Goal: Find specific page/section: Find specific page/section

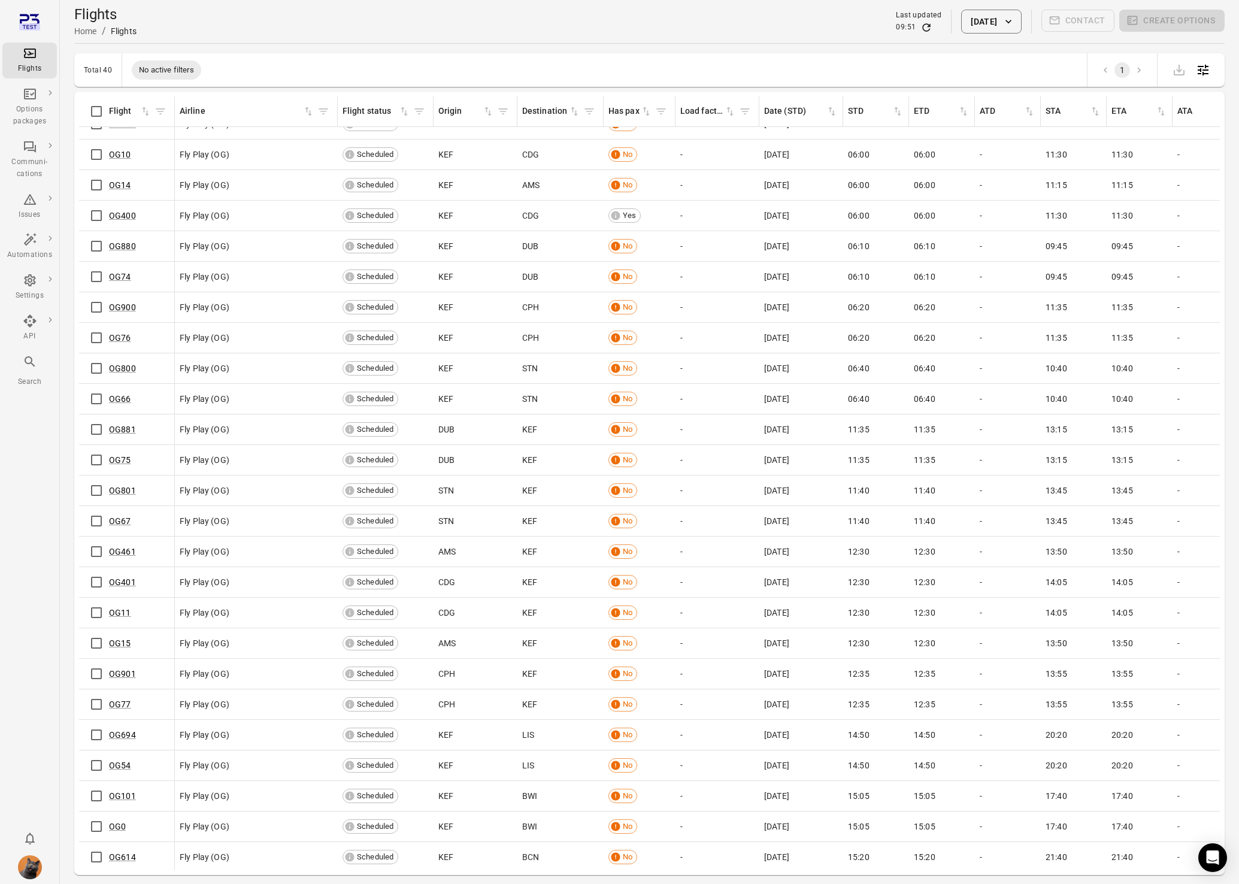
scroll to position [0, 14]
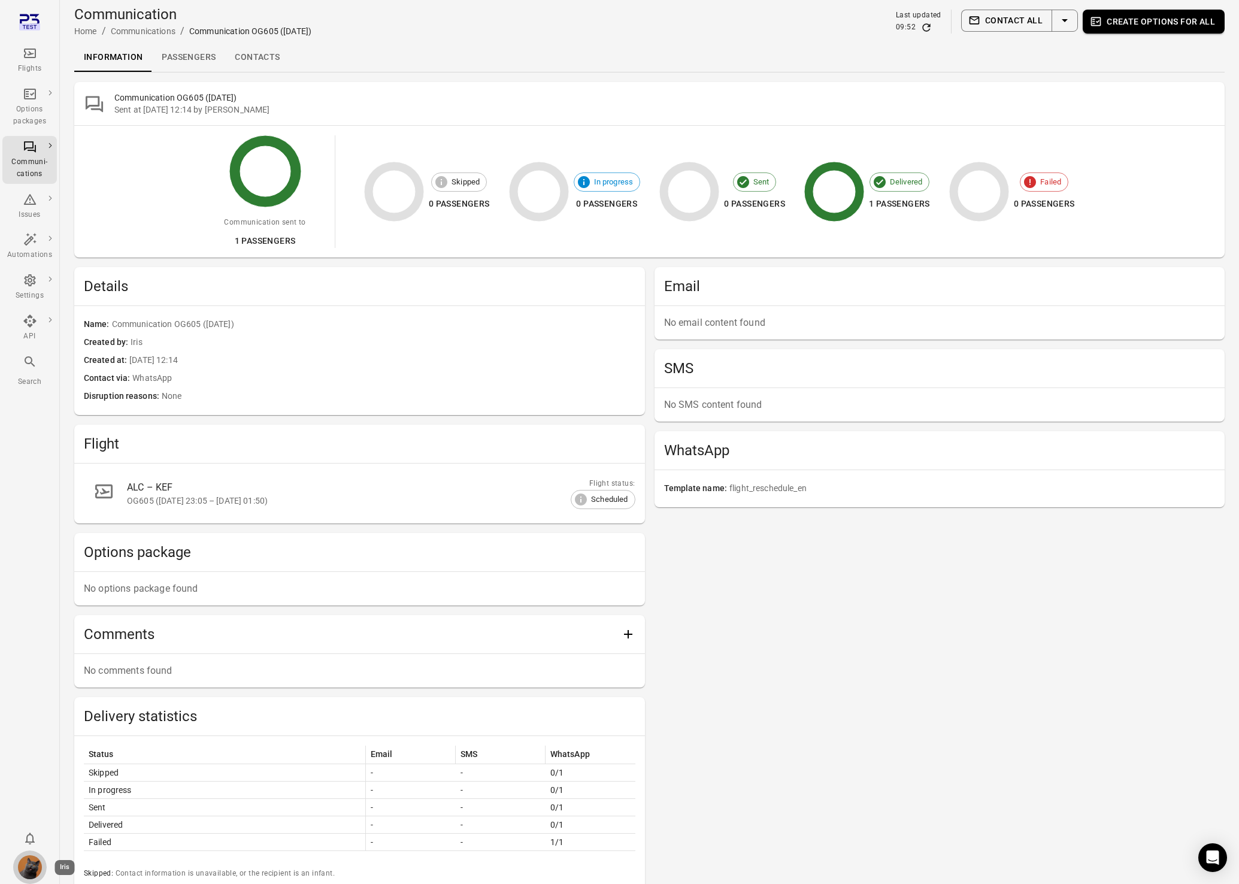
click at [24, 867] on img "Iris" at bounding box center [30, 867] width 24 height 24
click at [71, 854] on button "Log out" at bounding box center [92, 863] width 90 height 22
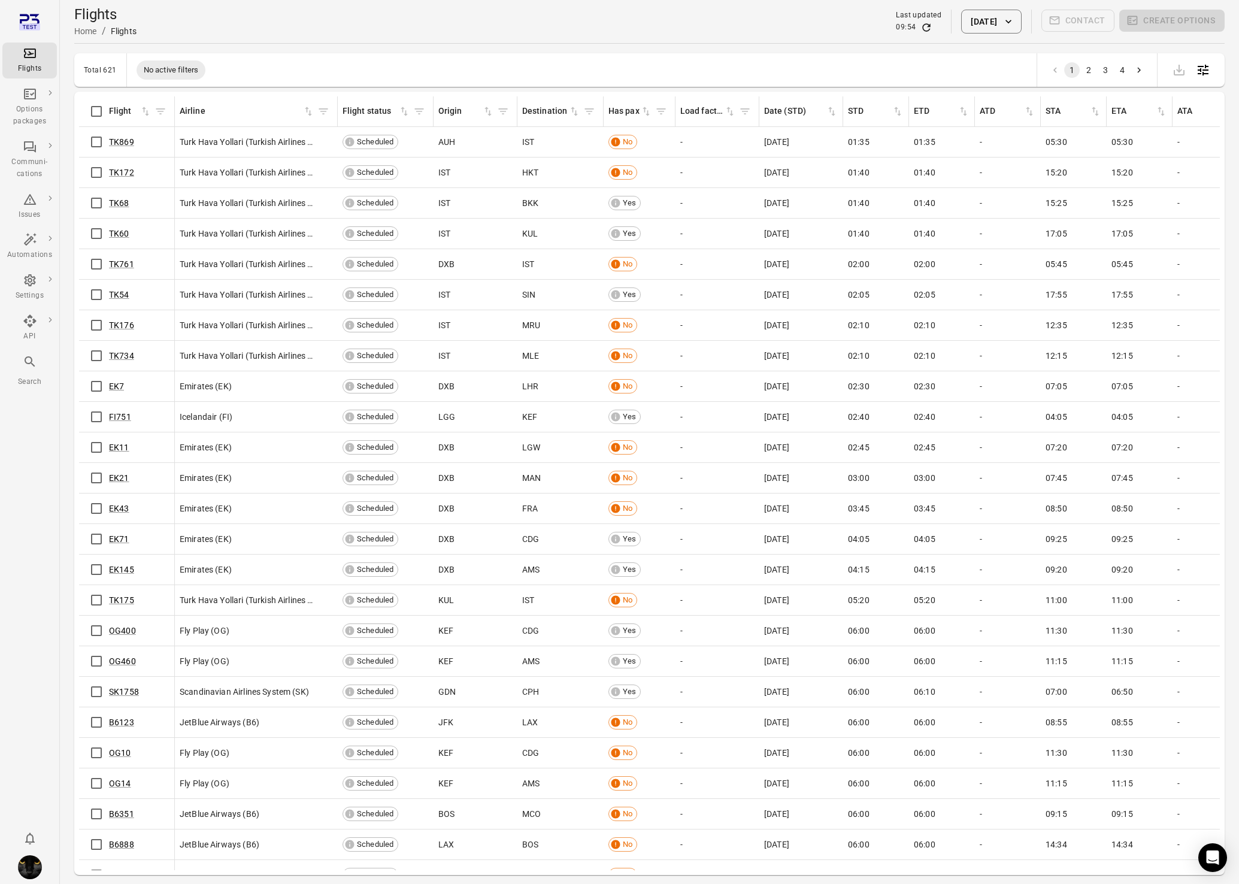
click at [951, 43] on hr at bounding box center [649, 43] width 1150 height 1
click at [964, 32] on button "26 Sep 2025" at bounding box center [991, 22] width 60 height 24
drag, startPoint x: 1054, startPoint y: 201, endPoint x: 1073, endPoint y: 254, distance: 56.8
click at [1055, 205] on button "27" at bounding box center [1052, 204] width 22 height 22
click at [1070, 287] on button "Apply" at bounding box center [1074, 294] width 41 height 25
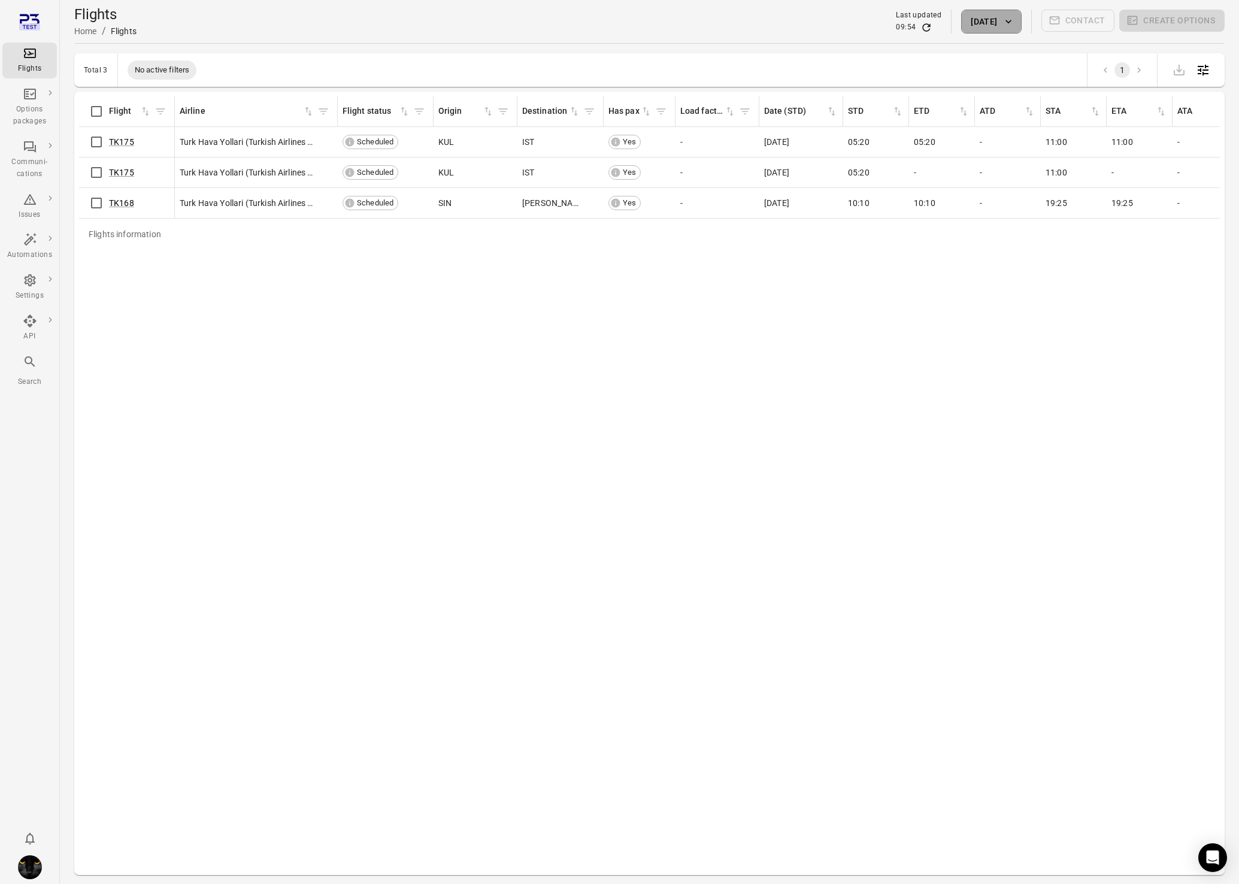
click at [972, 22] on button "27 Sep 2025" at bounding box center [991, 22] width 60 height 24
click at [906, 223] on button "28" at bounding box center [908, 227] width 22 height 22
drag, startPoint x: 1109, startPoint y: 317, endPoint x: 1071, endPoint y: 295, distance: 43.7
click at [1101, 312] on div at bounding box center [619, 442] width 1239 height 884
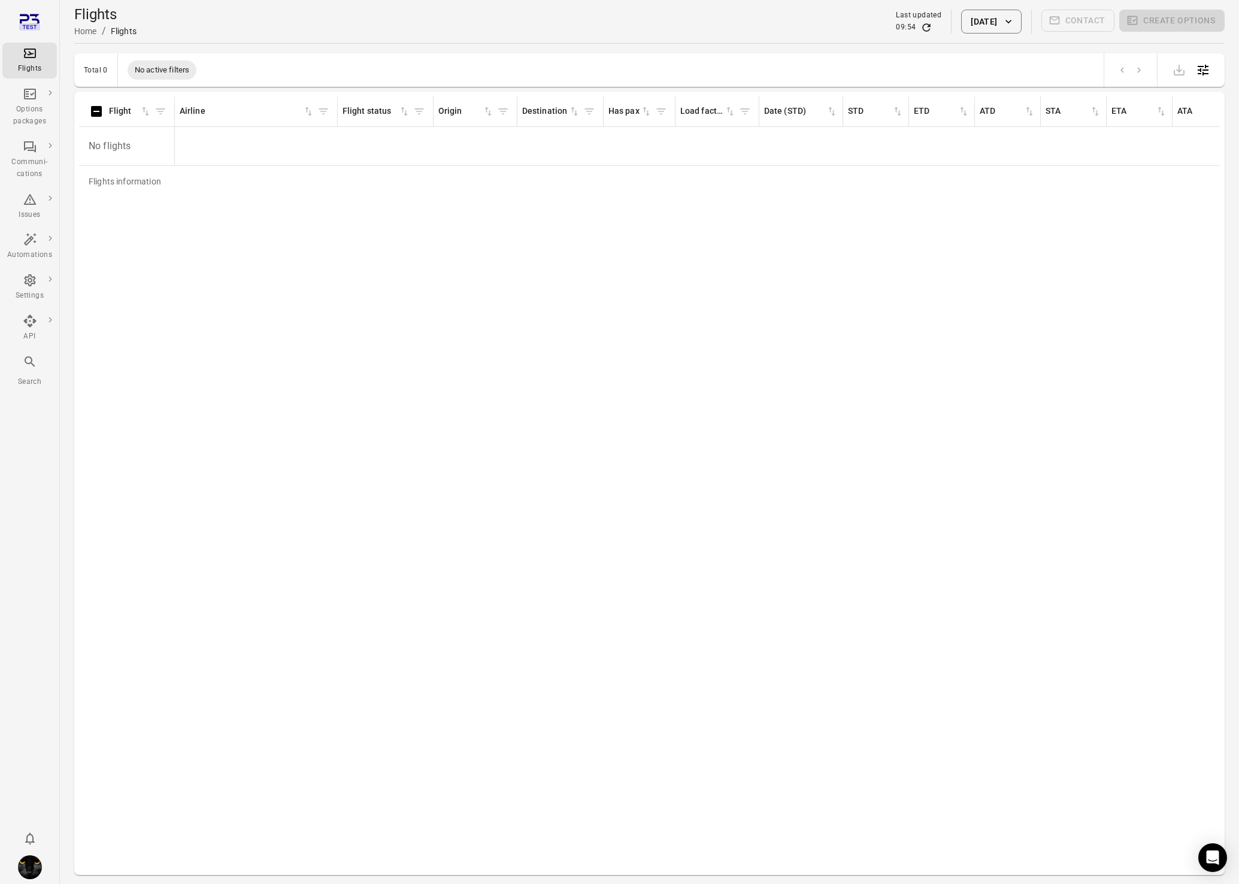
drag, startPoint x: 1069, startPoint y: 293, endPoint x: 1045, endPoint y: 294, distance: 24.6
click at [1069, 293] on div "Use date range September 2025 S M T W T F S 1 2 3 4 5 6 7 8 9 10 11 12 13 14 15…" at bounding box center [619, 442] width 1239 height 884
click at [993, 25] on button "28 Sep 2025" at bounding box center [991, 22] width 60 height 24
drag, startPoint x: 1013, startPoint y: 297, endPoint x: 425, endPoint y: 228, distance: 592.5
click at [970, 296] on div "Today Apply" at bounding box center [979, 294] width 239 height 35
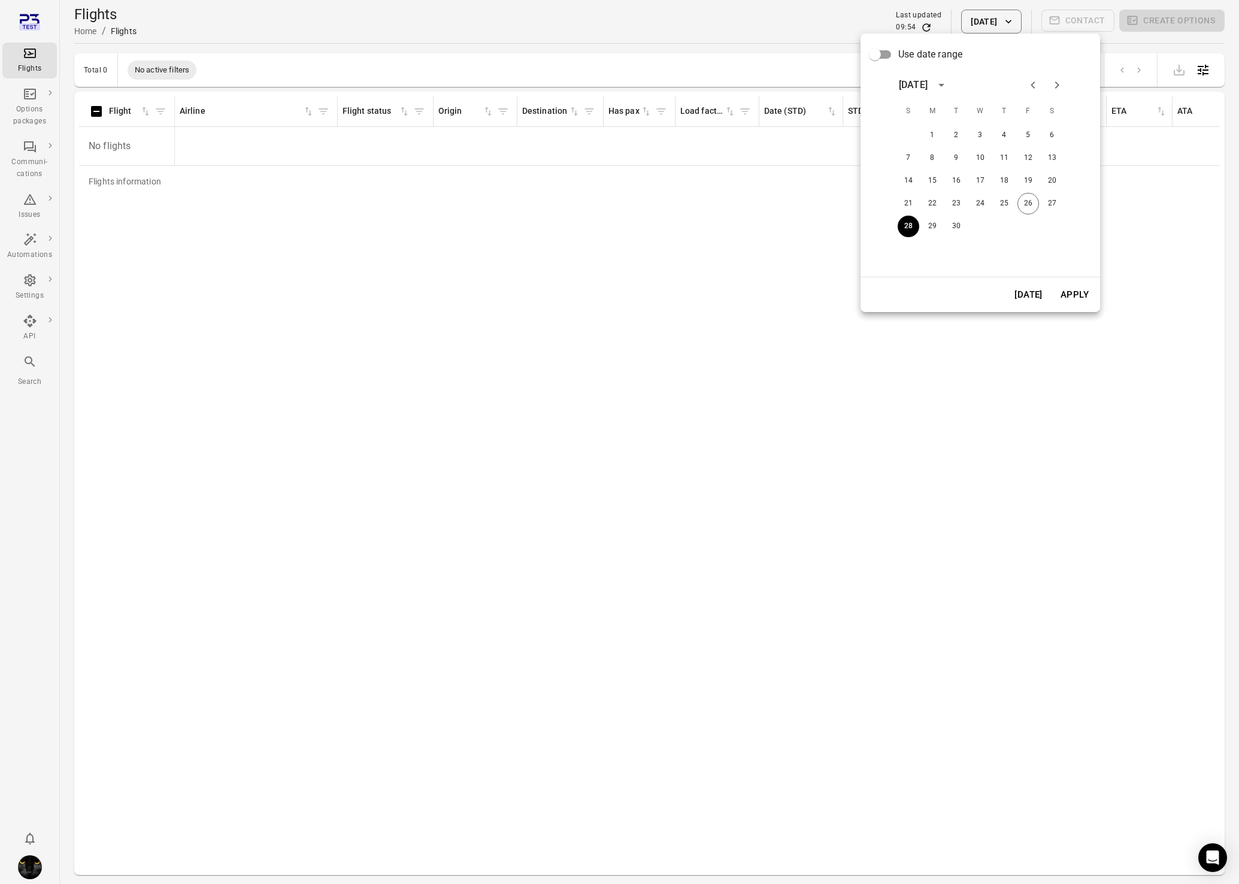
click at [1023, 286] on button "Today" at bounding box center [1027, 294] width 41 height 25
